Goal: Navigation & Orientation: Find specific page/section

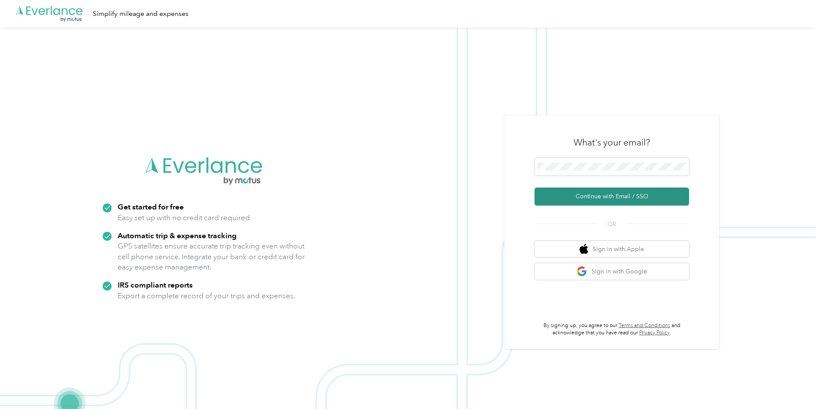
click at [590, 192] on button "Continue with Email / SSO" at bounding box center [612, 197] width 155 height 18
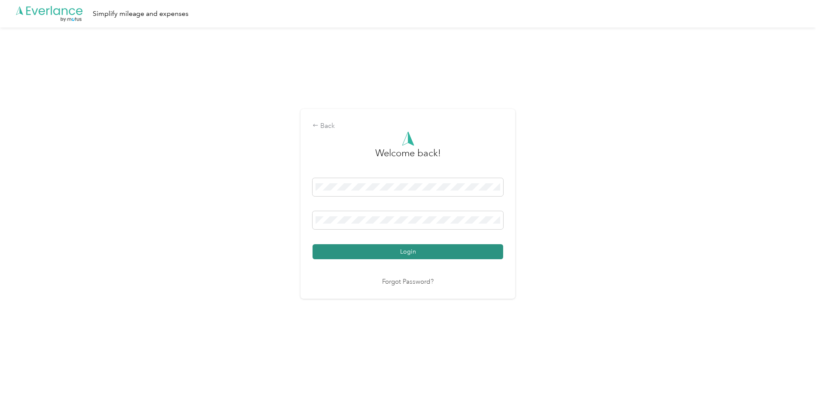
click at [405, 250] on button "Login" at bounding box center [408, 251] width 191 height 15
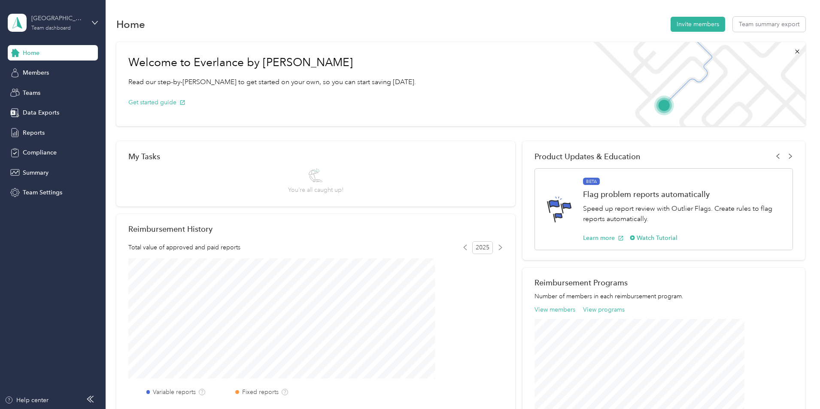
click at [51, 23] on div "[GEOGRAPHIC_DATA] Area" at bounding box center [58, 18] width 54 height 9
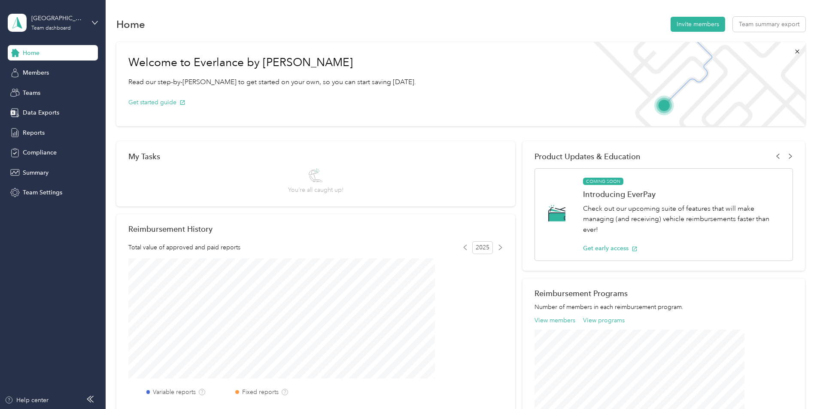
click at [39, 69] on div "Team dashboard" at bounding box center [38, 65] width 47 height 9
